Goal: Navigation & Orientation: Find specific page/section

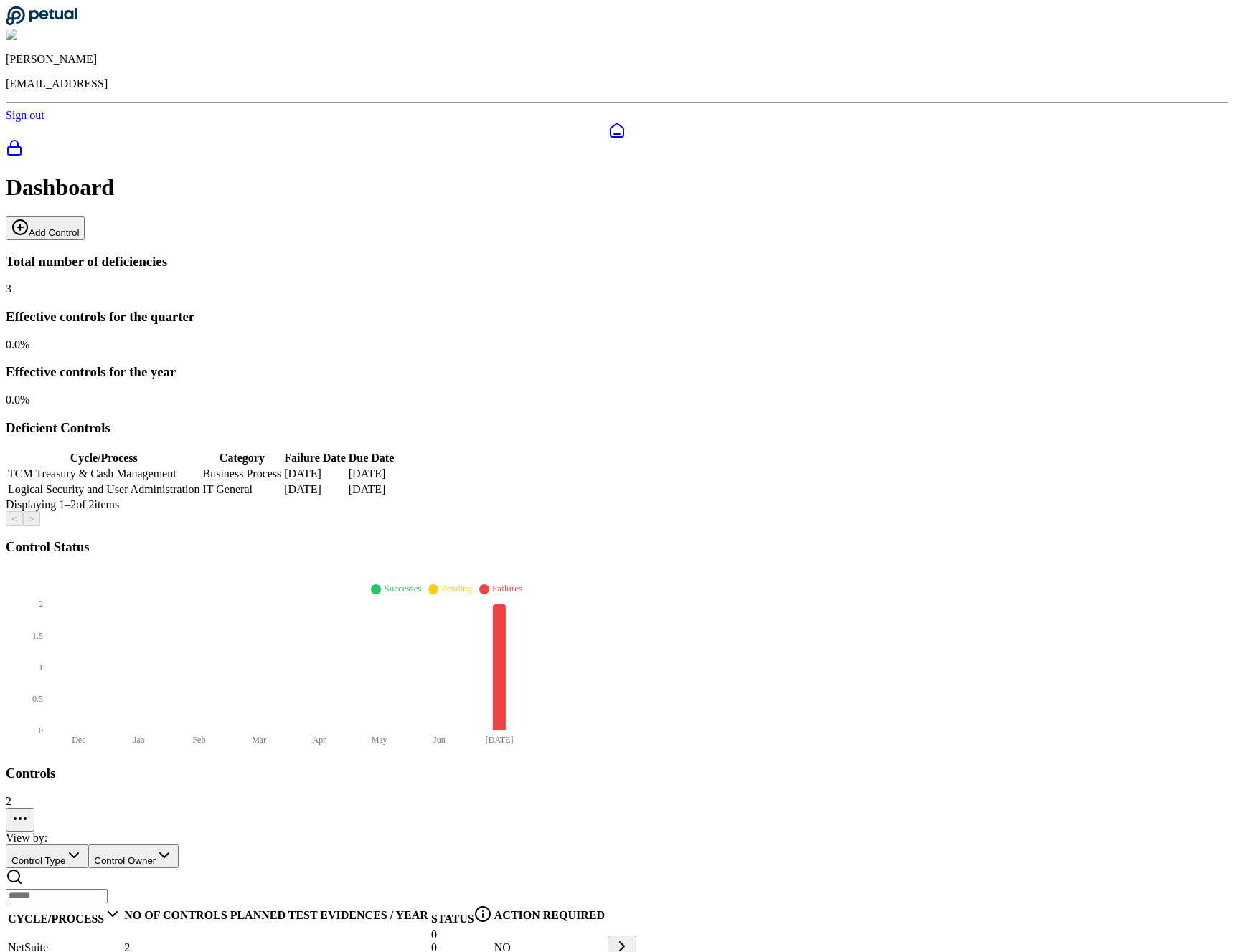
drag, startPoint x: 42, startPoint y: 387, endPoint x: 47, endPoint y: 378, distance: 10.3
click at [42, 159] on div at bounding box center [617, 140] width 1223 height 37
click at [23, 139] on icon at bounding box center [15, 148] width 17 height 17
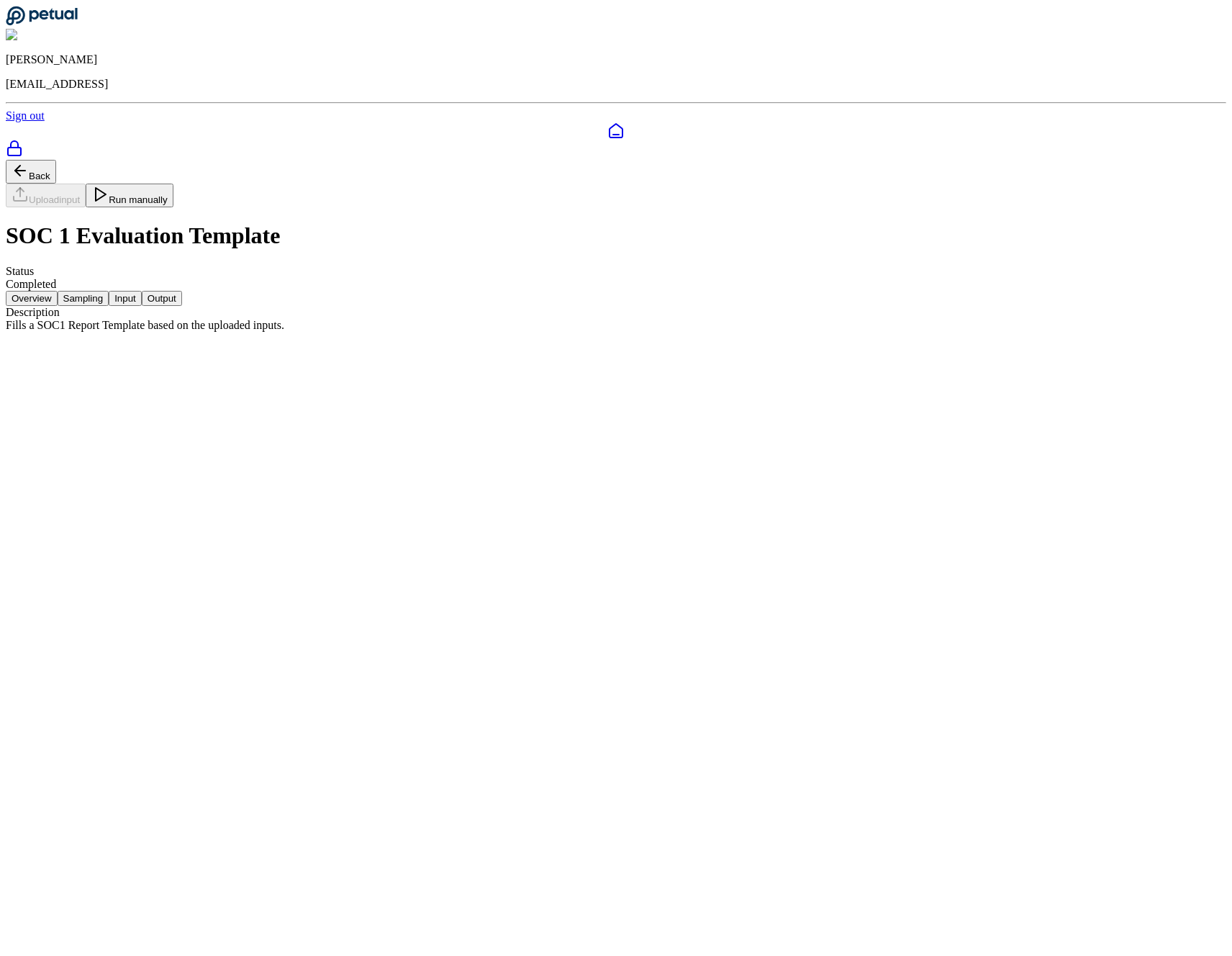
click at [610, 124] on icon at bounding box center [616, 131] width 13 height 14
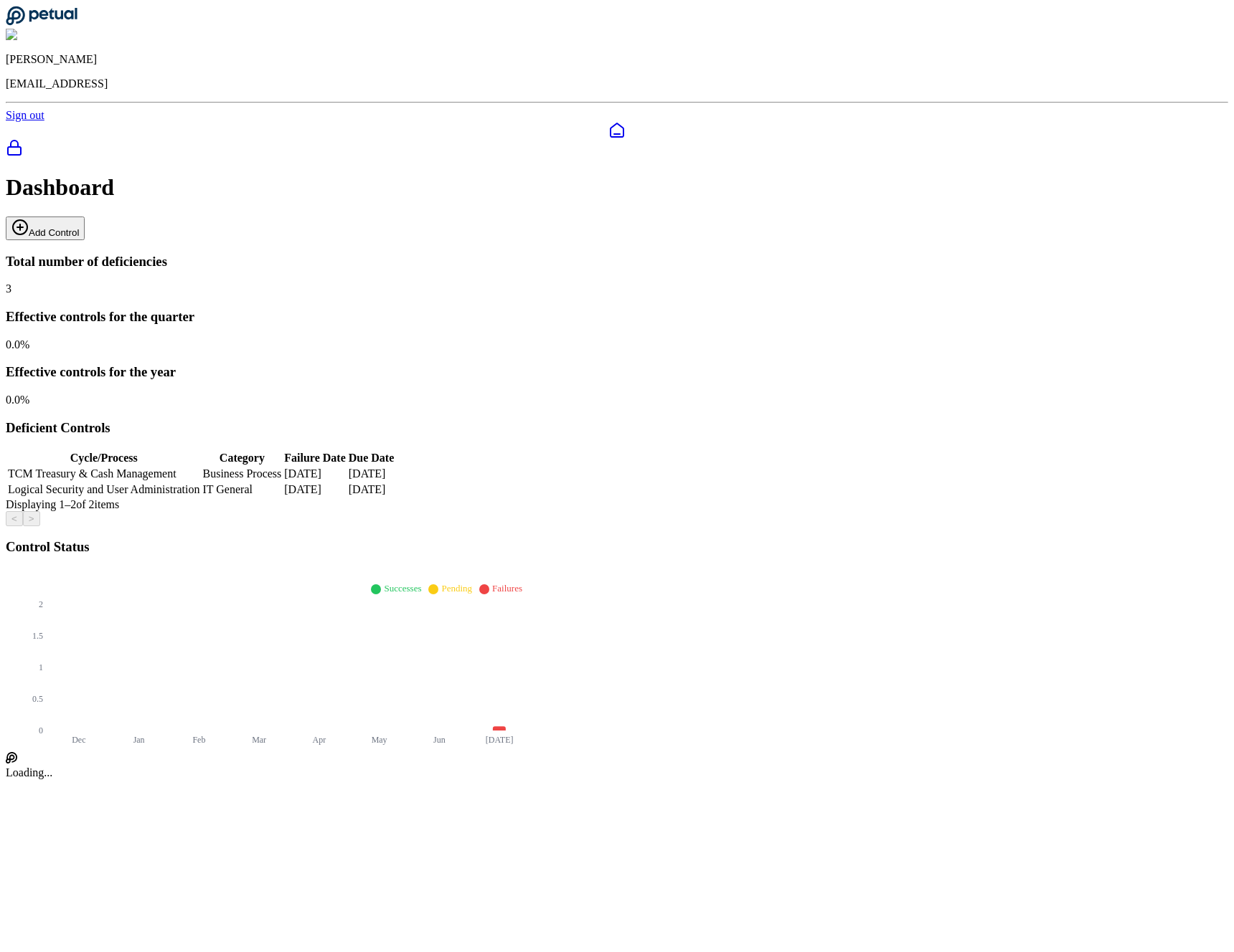
click at [18, 141] on icon at bounding box center [14, 143] width 7 height 6
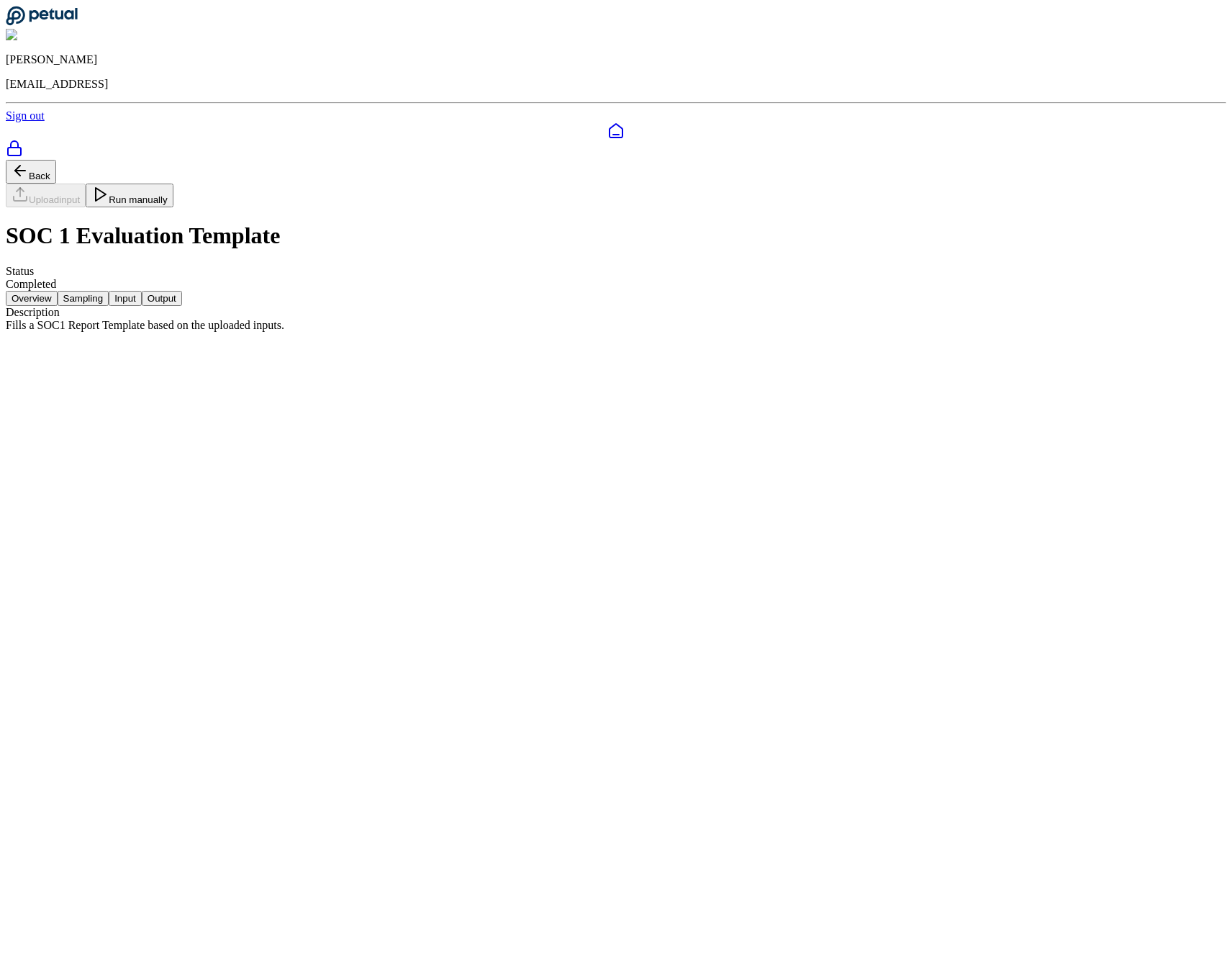
click at [301, 159] on main "Back Upload input Run manually SOC 1 Evaluation Template Status Completed Overv…" at bounding box center [616, 245] width 1221 height 172
